Goal: Browse casually

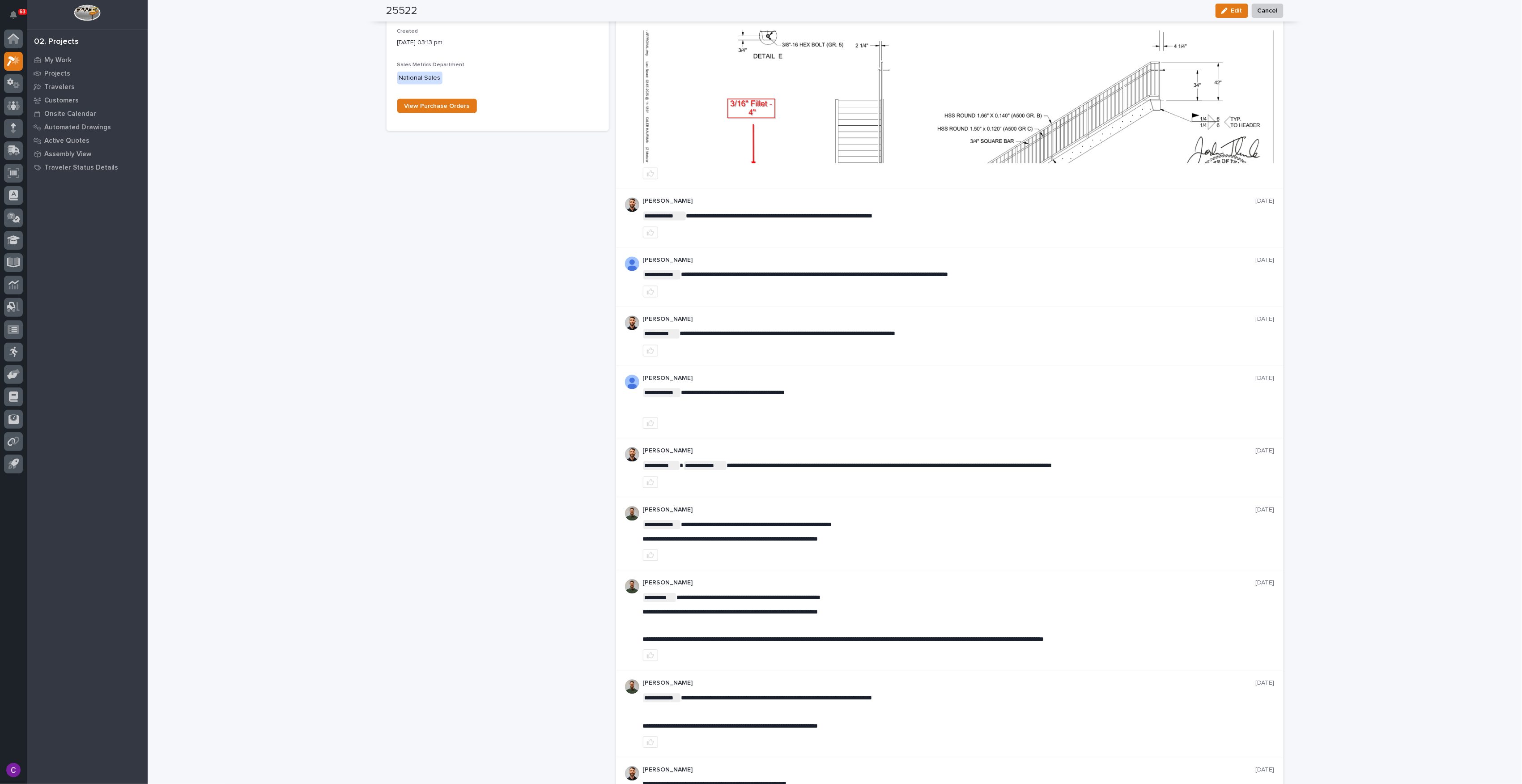
scroll to position [596, 0]
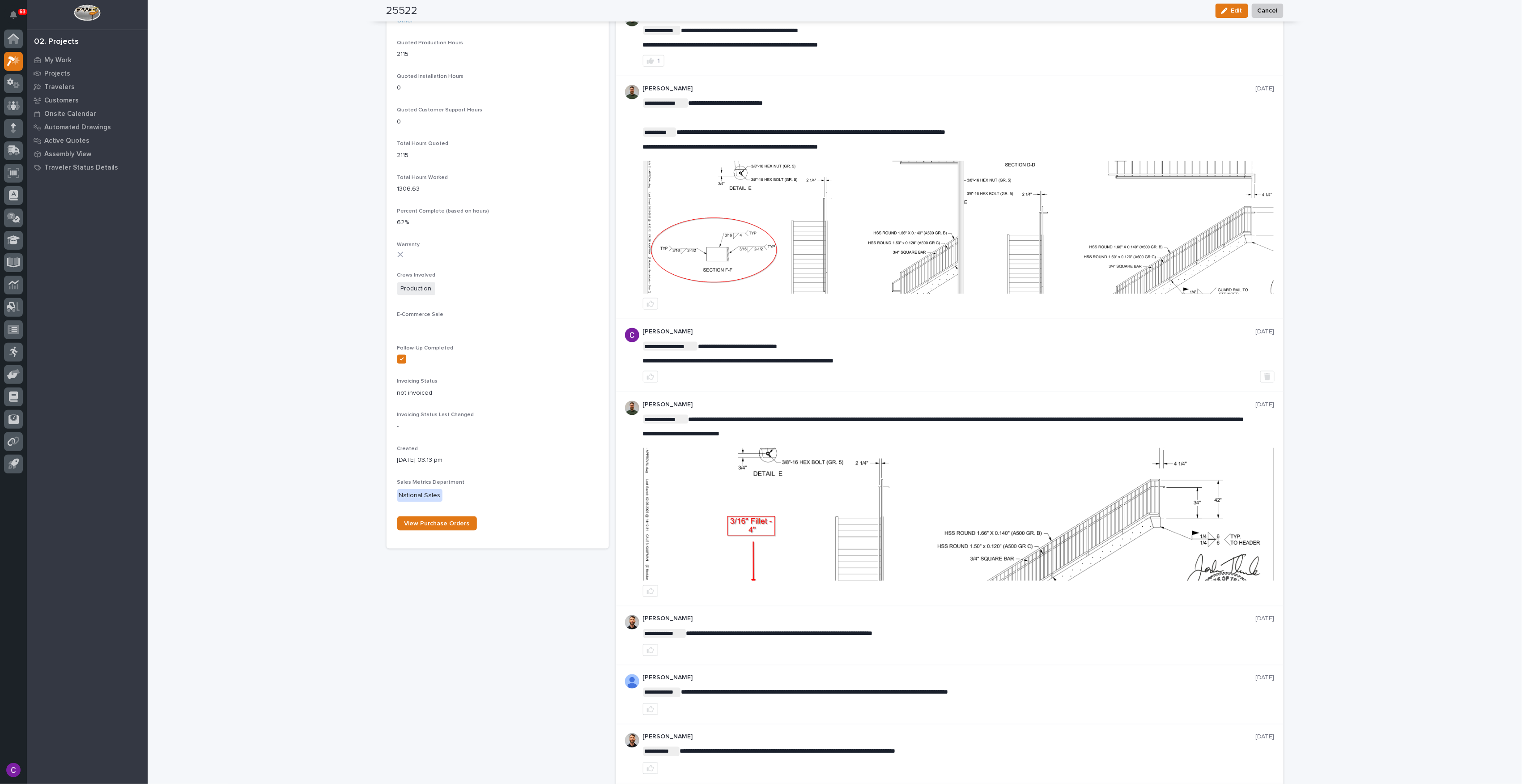
click at [917, 256] on img at bounding box center [958, 227] width 630 height 133
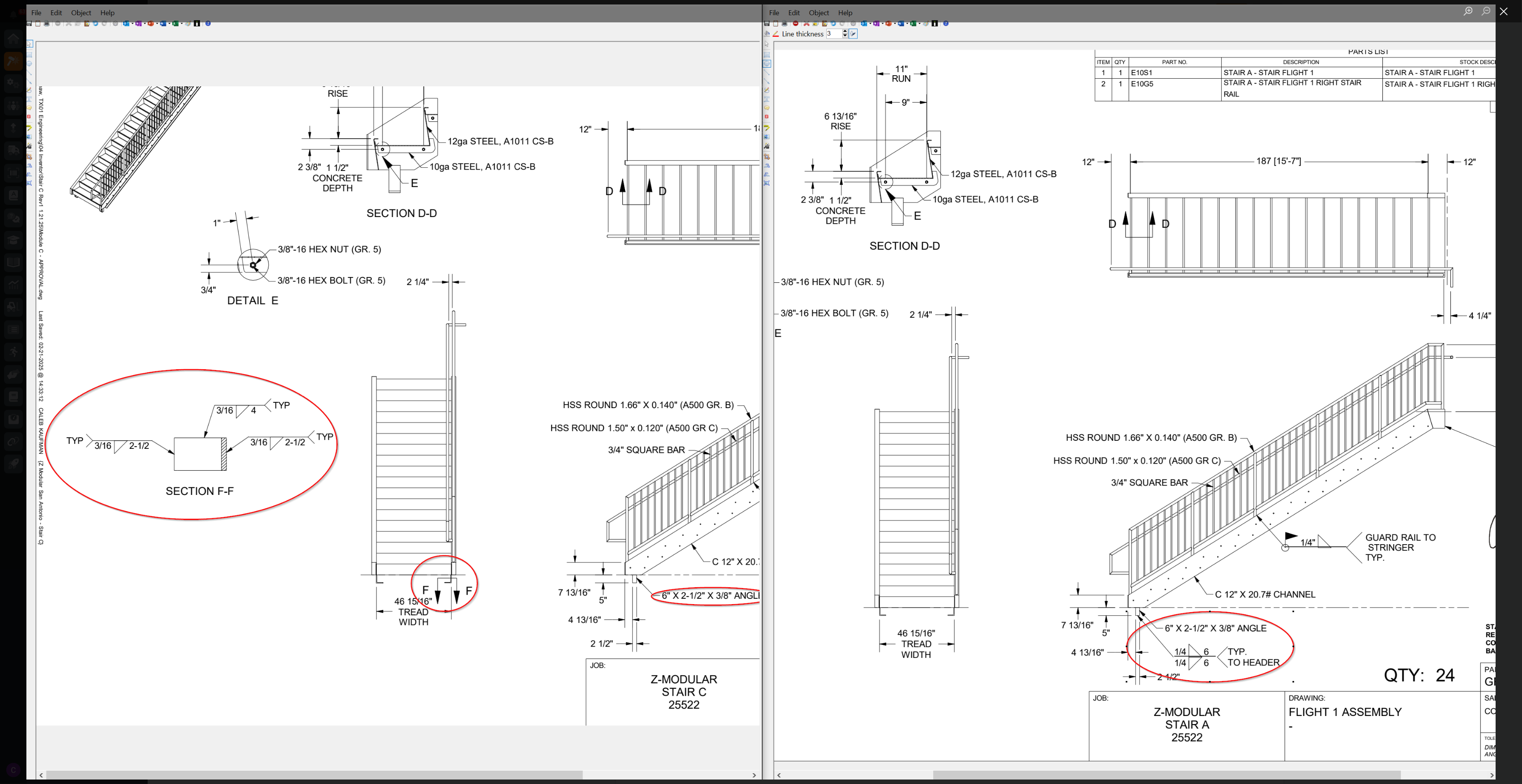
click at [1499, 14] on button "Close lightbox" at bounding box center [1504, 11] width 18 height 16
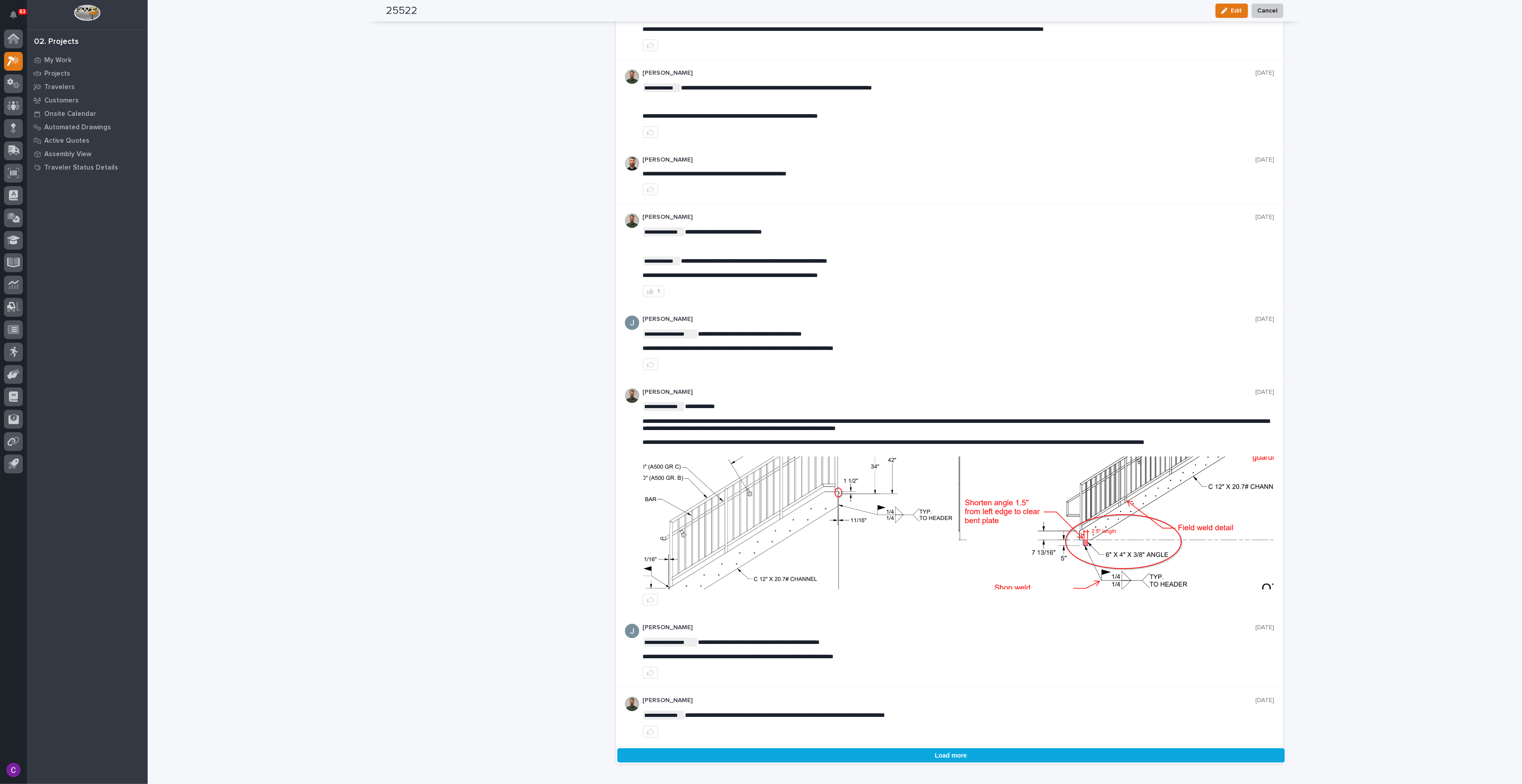
scroll to position [1702, 0]
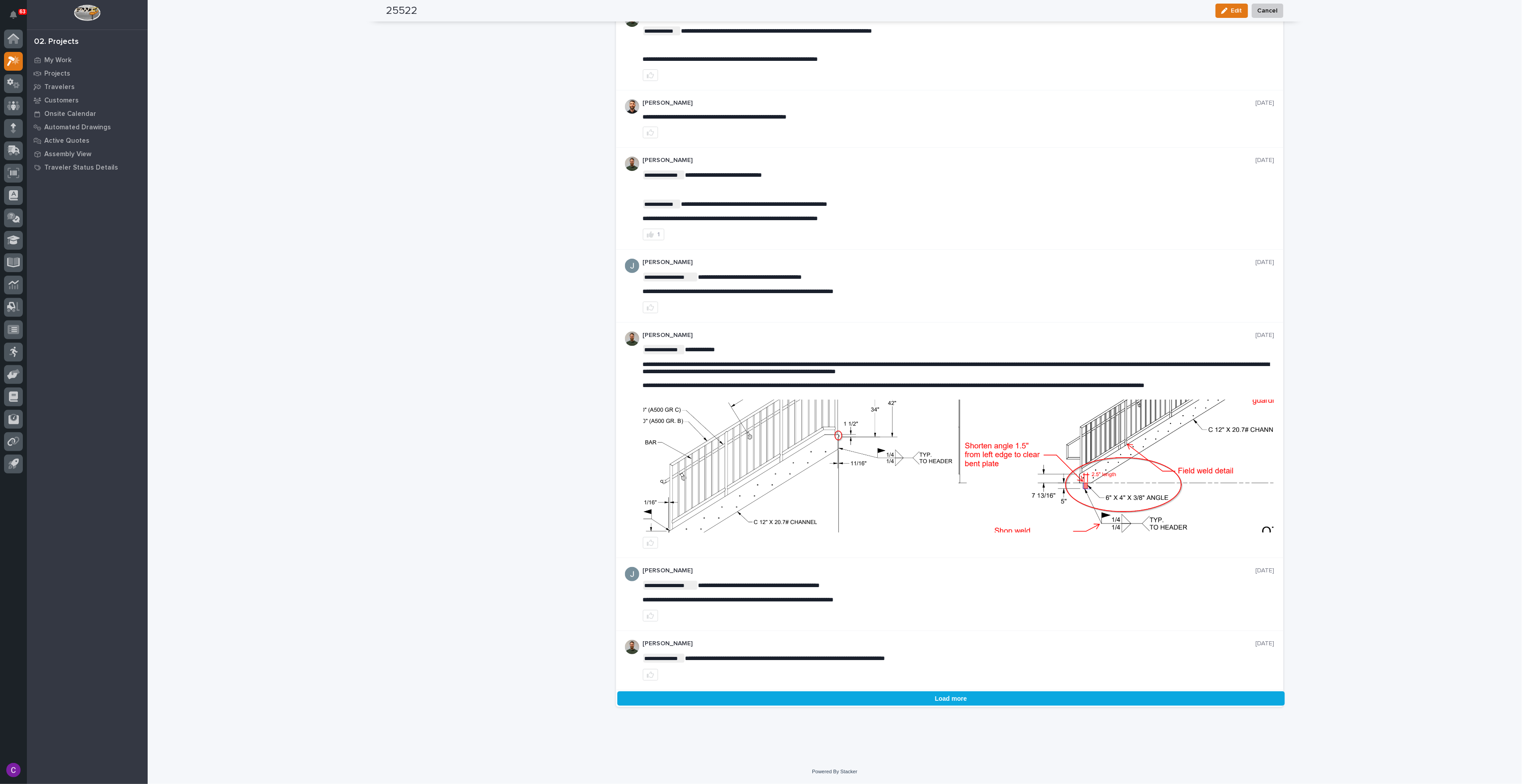
click at [917, 473] on img at bounding box center [801, 466] width 315 height 133
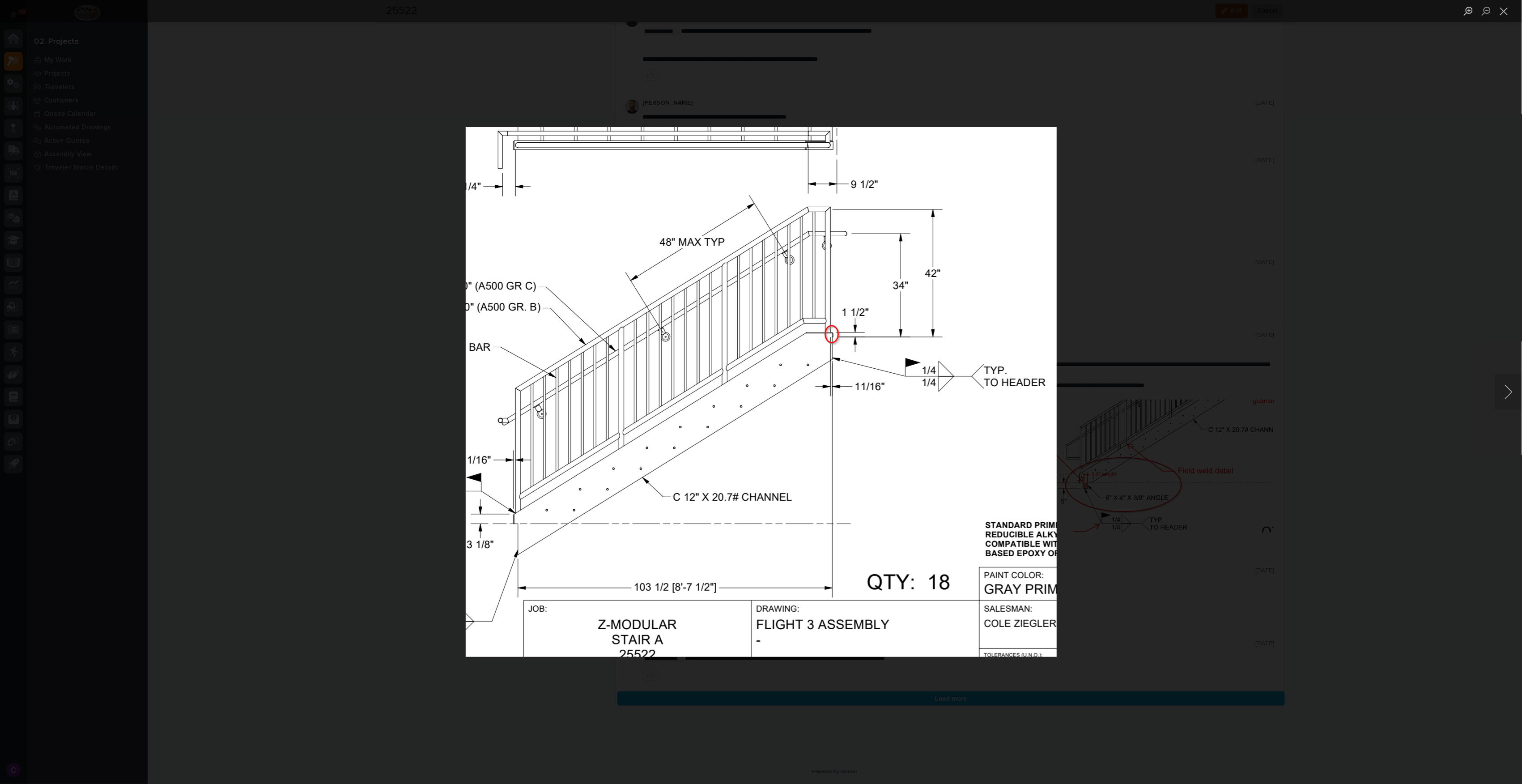
click at [1117, 456] on div "Lightbox" at bounding box center [761, 392] width 1522 height 784
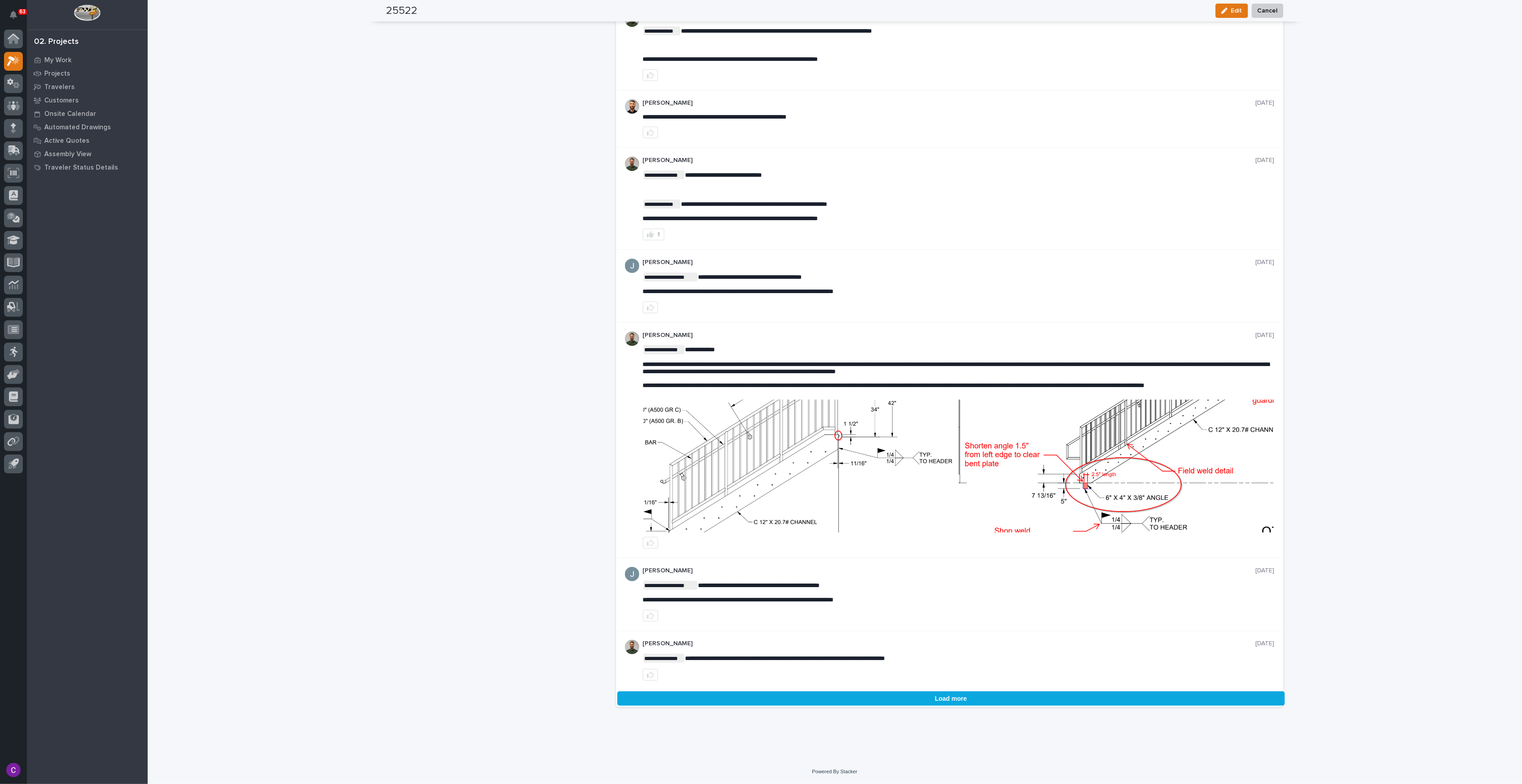
click at [936, 700] on button "Load more" at bounding box center [951, 698] width 668 height 14
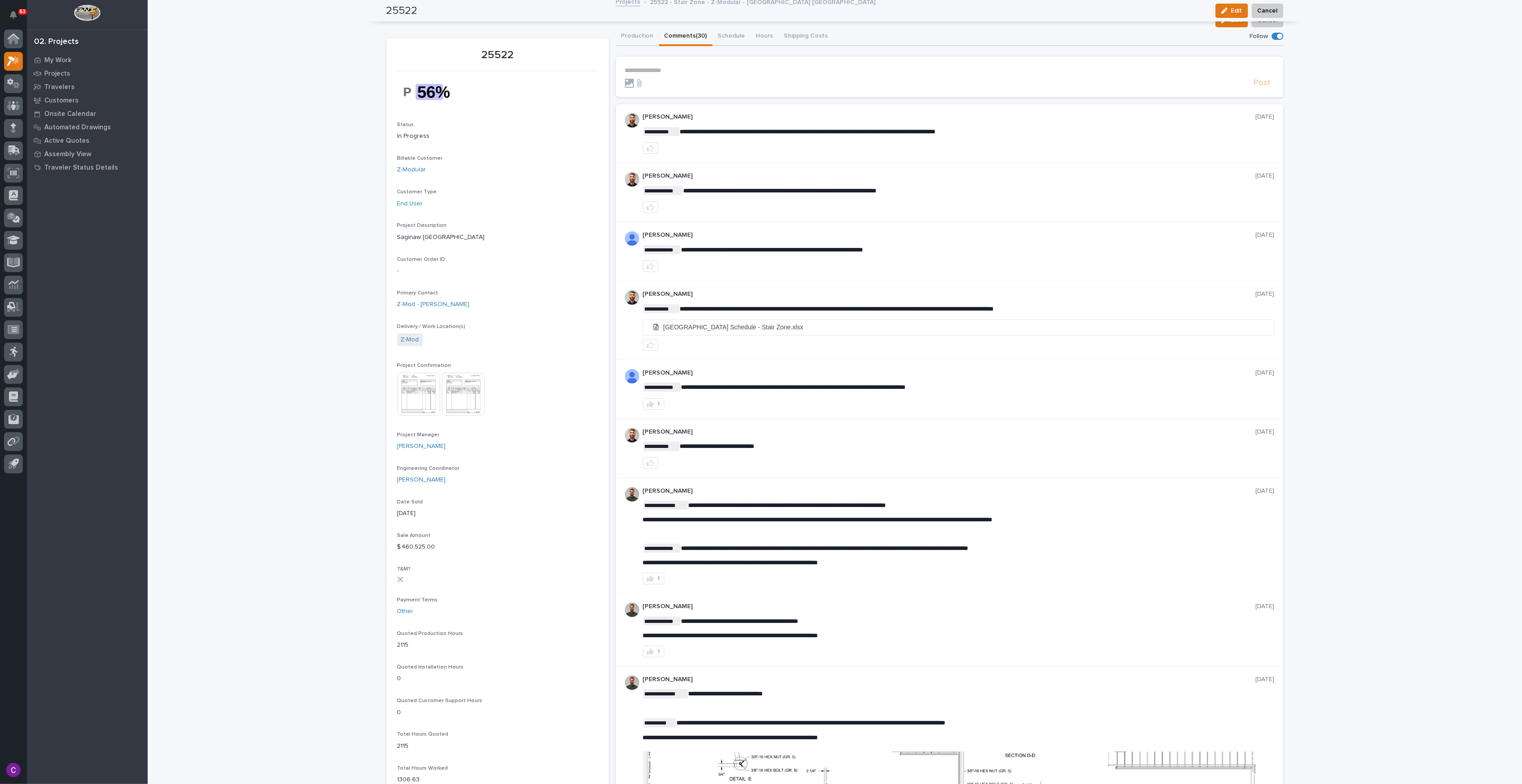
scroll to position [0, 0]
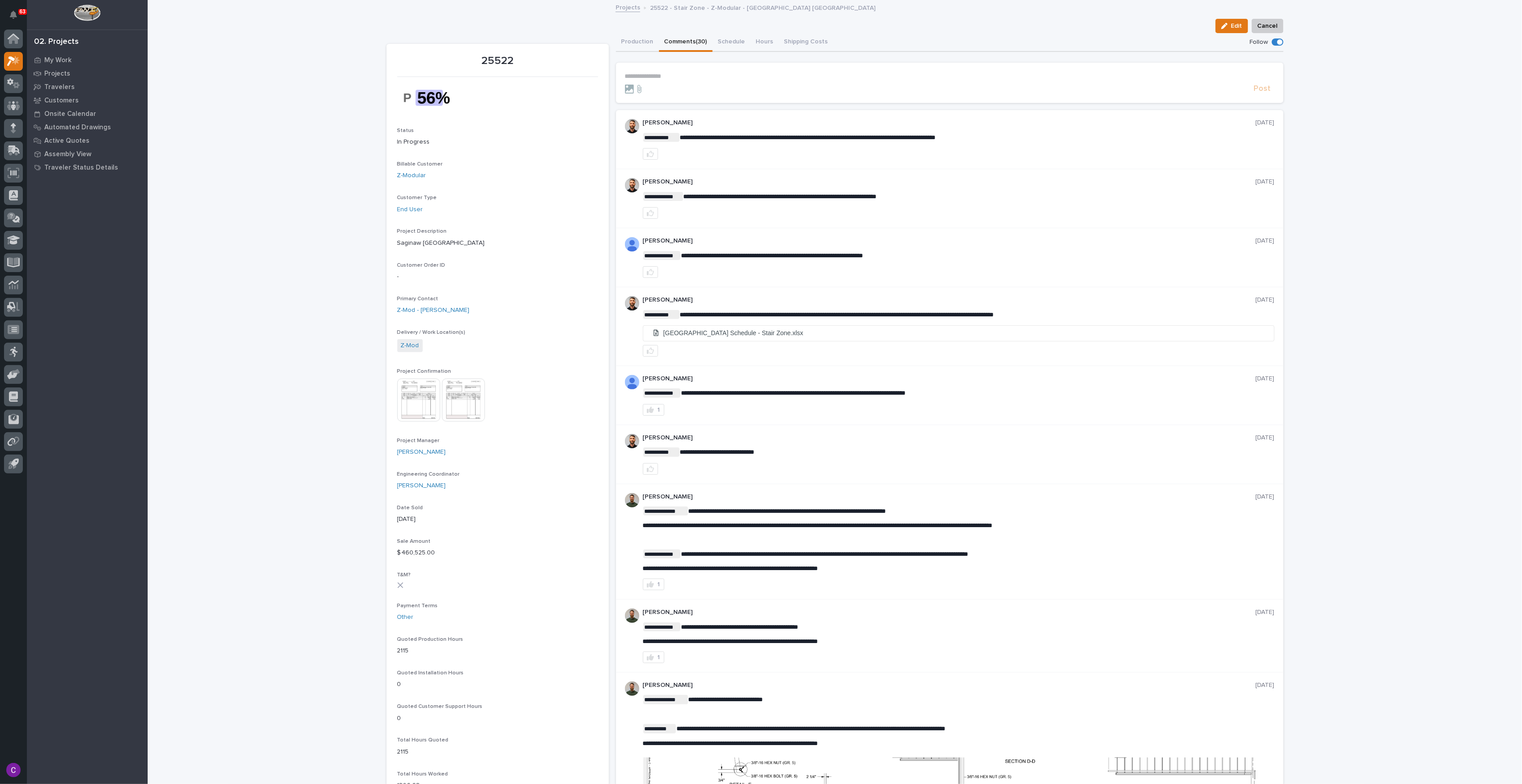
click at [443, 401] on img at bounding box center [463, 400] width 43 height 43
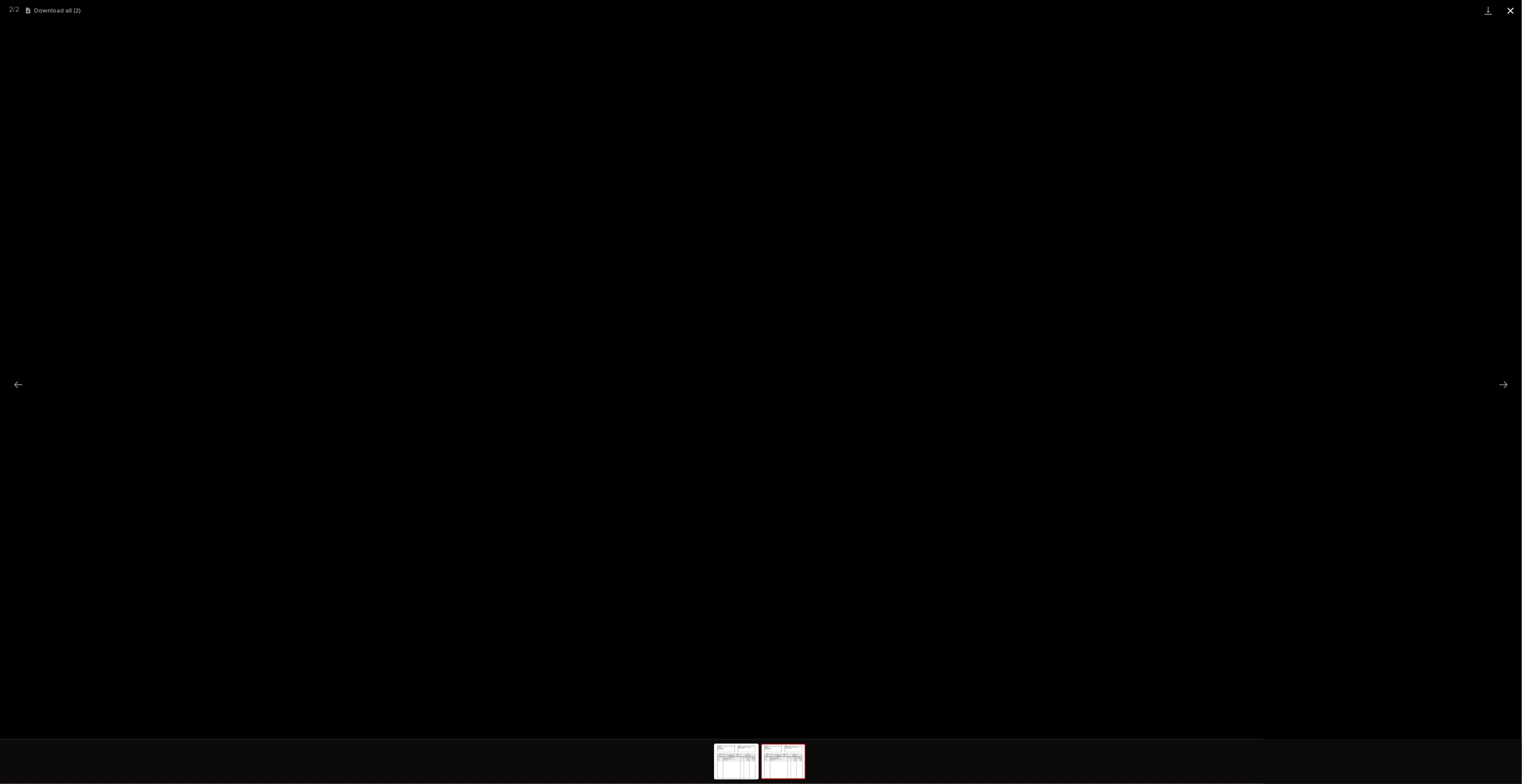
click at [1507, 13] on button "Close gallery" at bounding box center [1511, 11] width 22 height 21
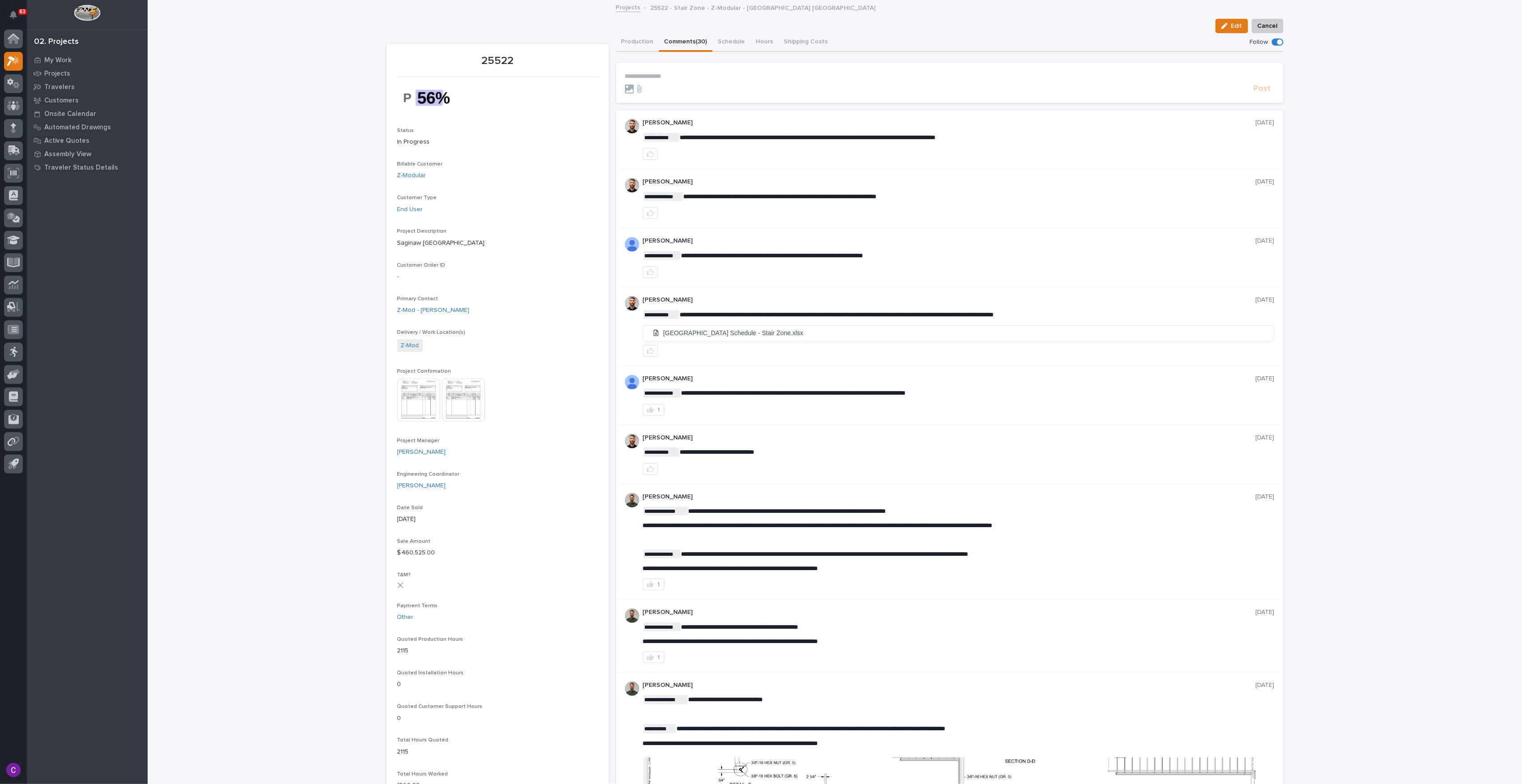
click at [405, 399] on img at bounding box center [418, 400] width 43 height 43
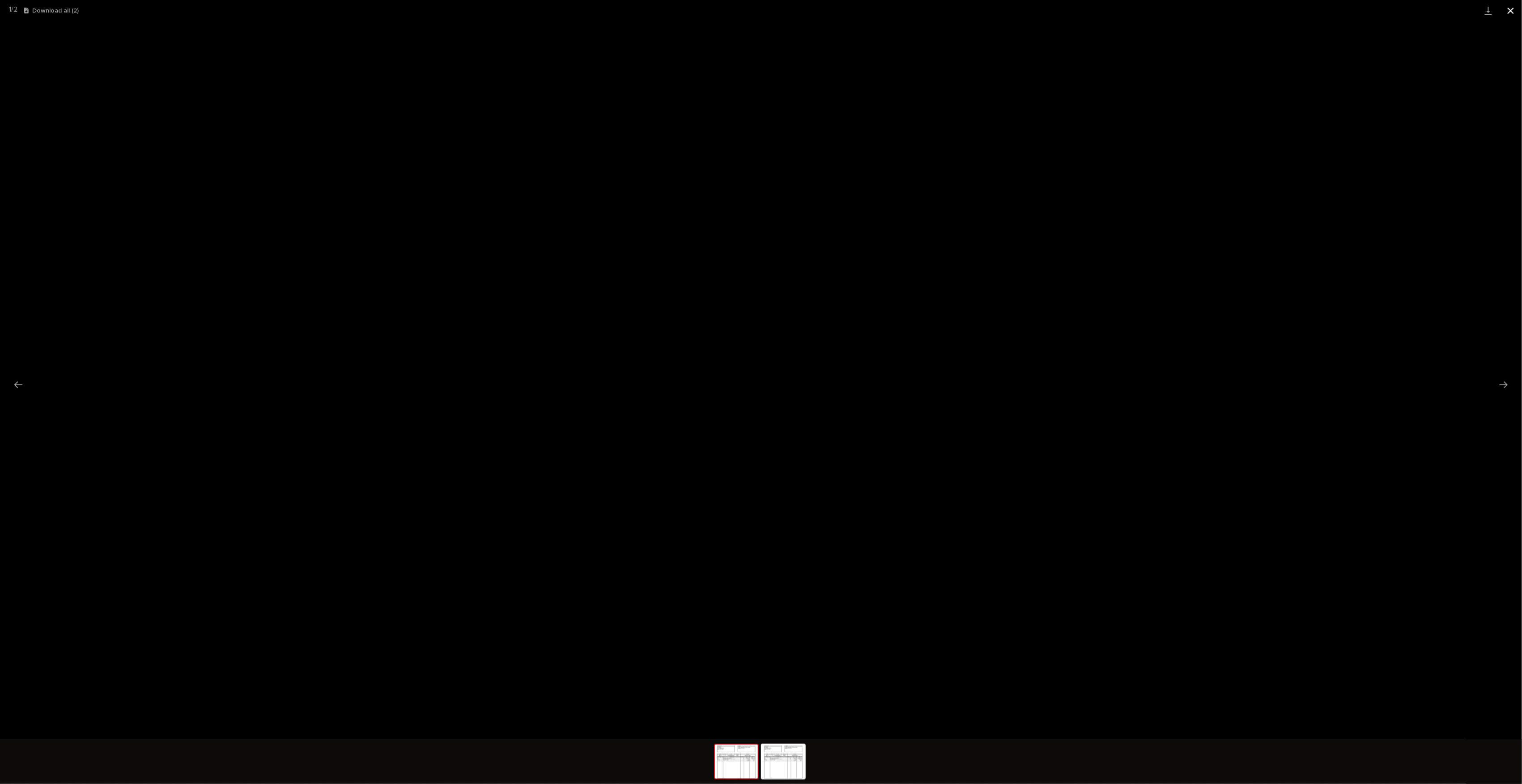
click at [1514, 6] on button "Close gallery" at bounding box center [1511, 11] width 22 height 21
